Goal: Find specific page/section: Find specific page/section

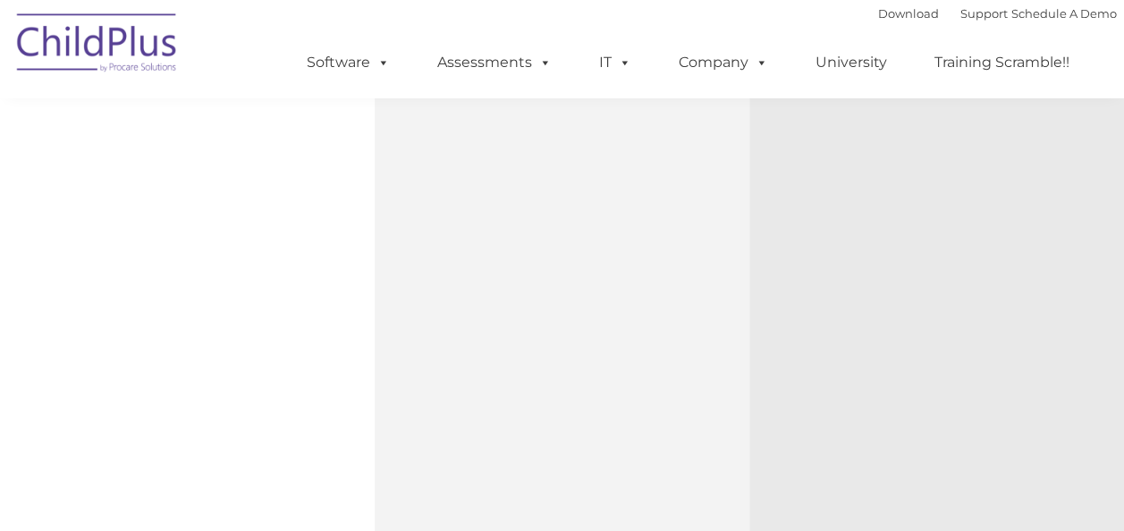
type input ""
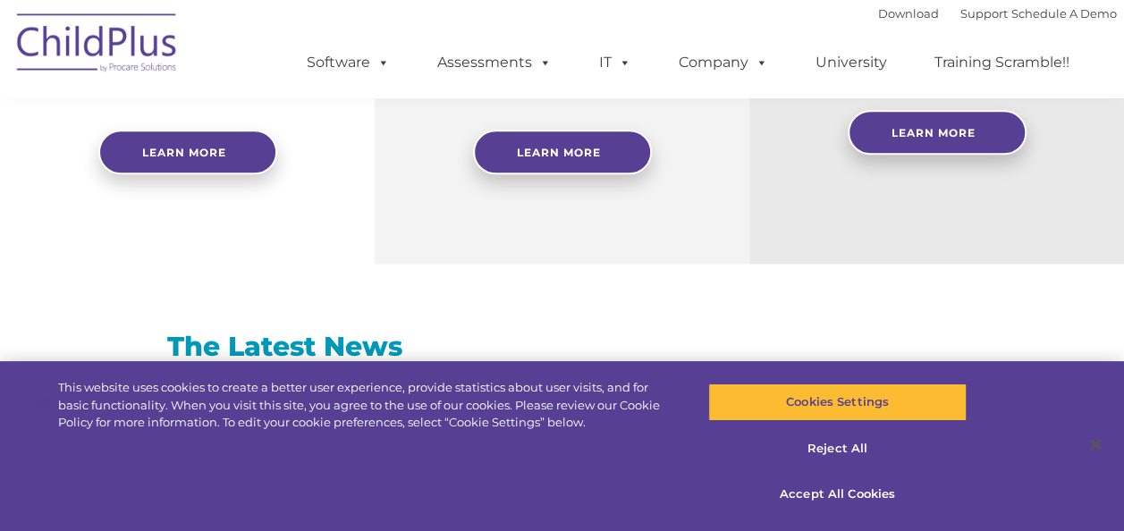
select select "MEDIUM"
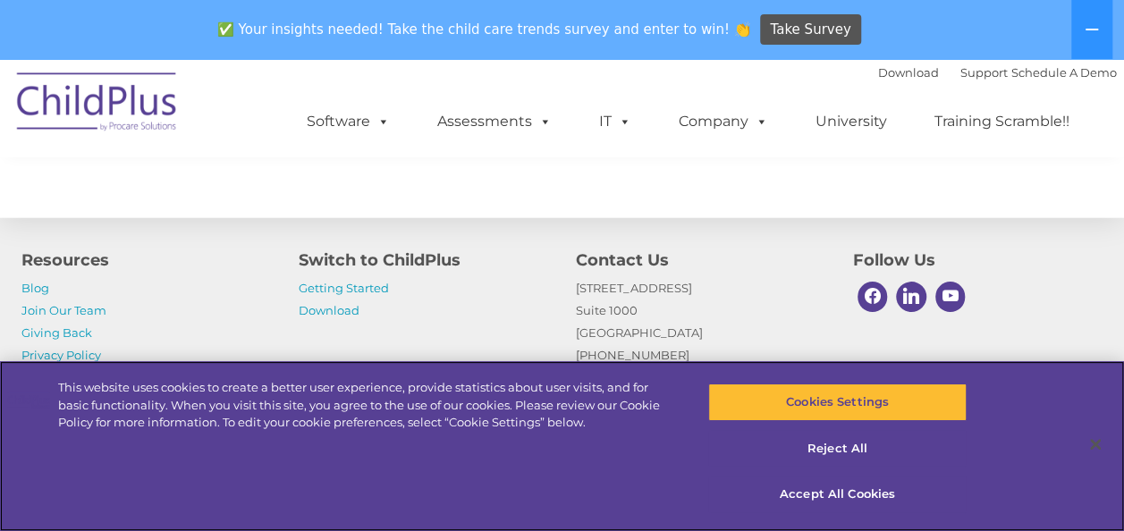
scroll to position [2187, 0]
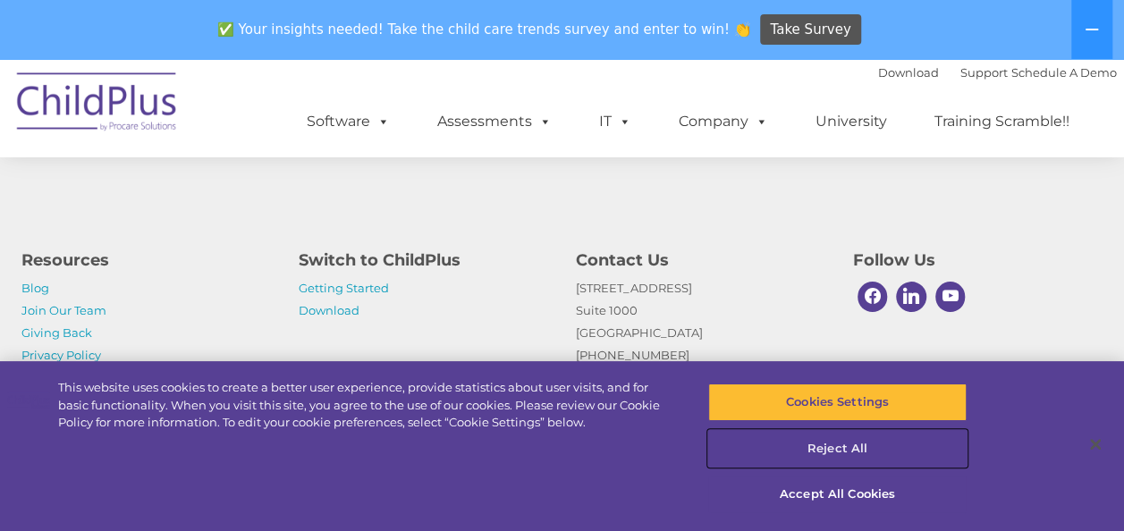
click at [835, 454] on button "Reject All" at bounding box center [837, 449] width 259 height 38
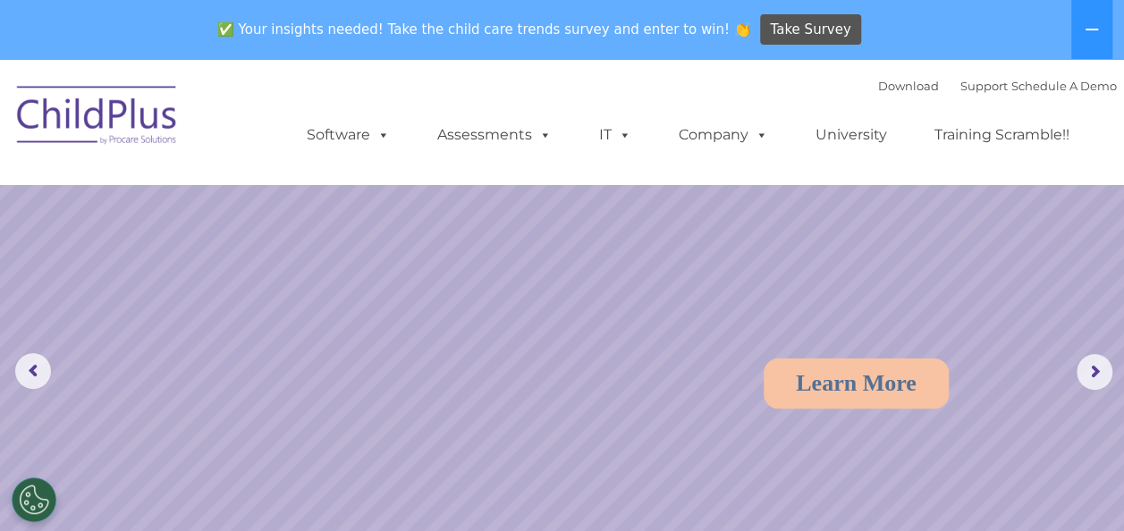
scroll to position [0, 0]
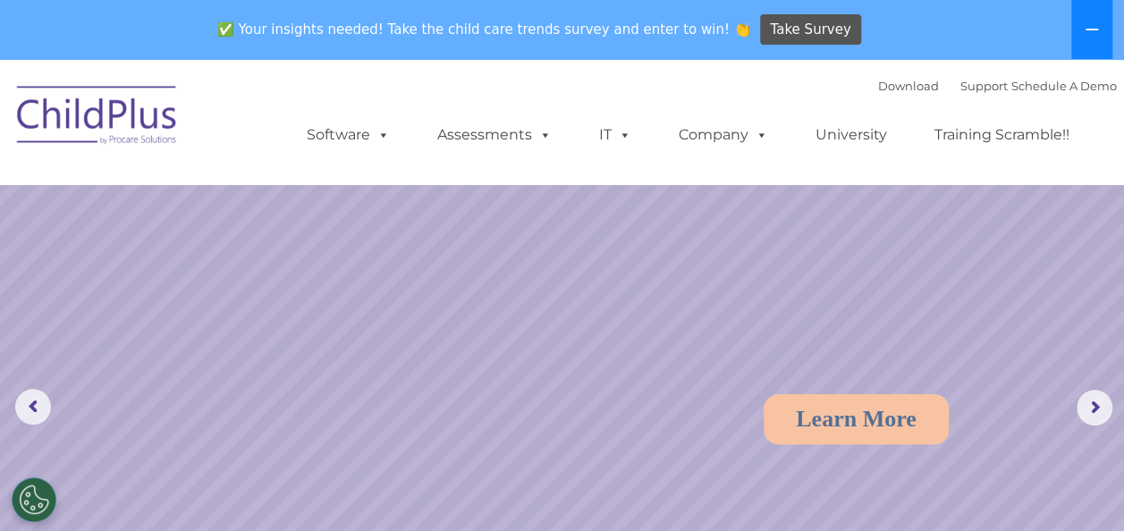
click at [1093, 26] on icon at bounding box center [1092, 29] width 14 height 14
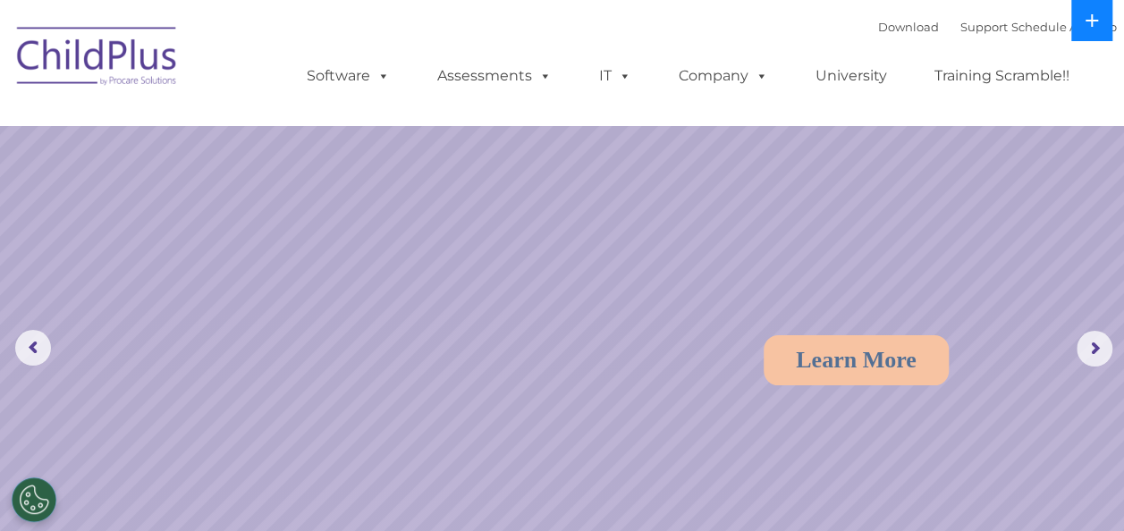
click at [1093, 26] on icon at bounding box center [1092, 20] width 14 height 14
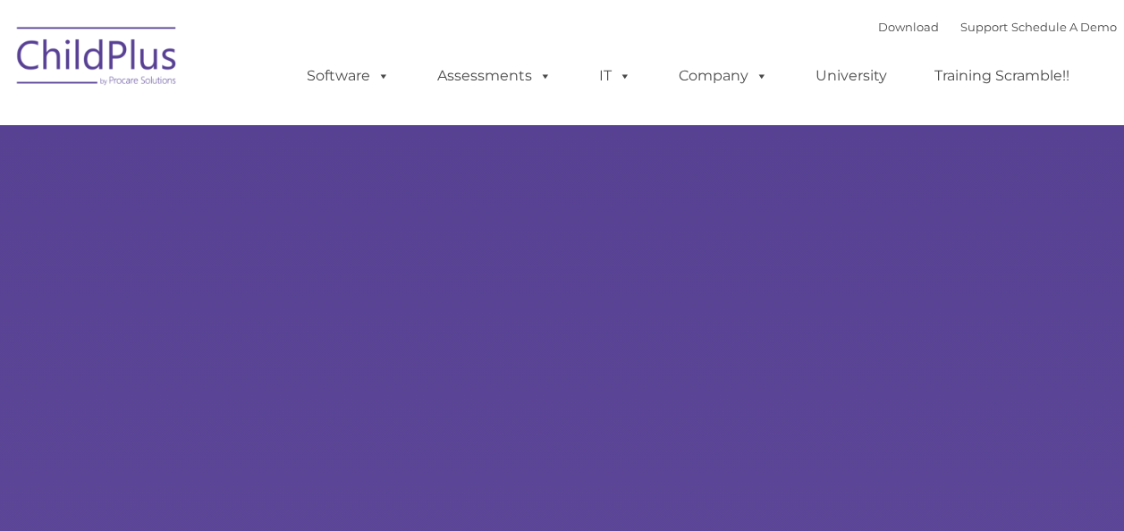
type input ""
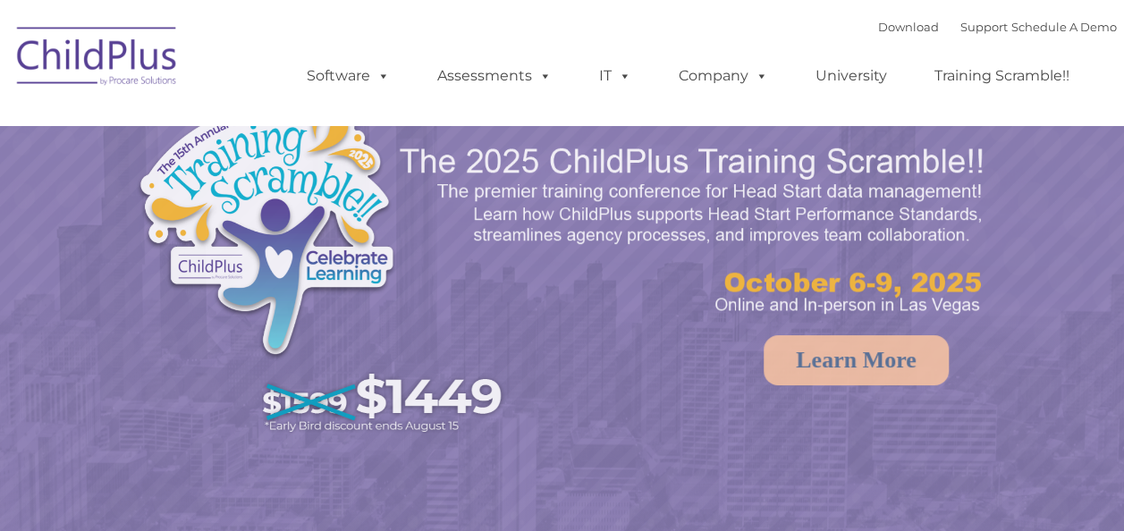
select select "MEDIUM"
